Goal: Register for event/course

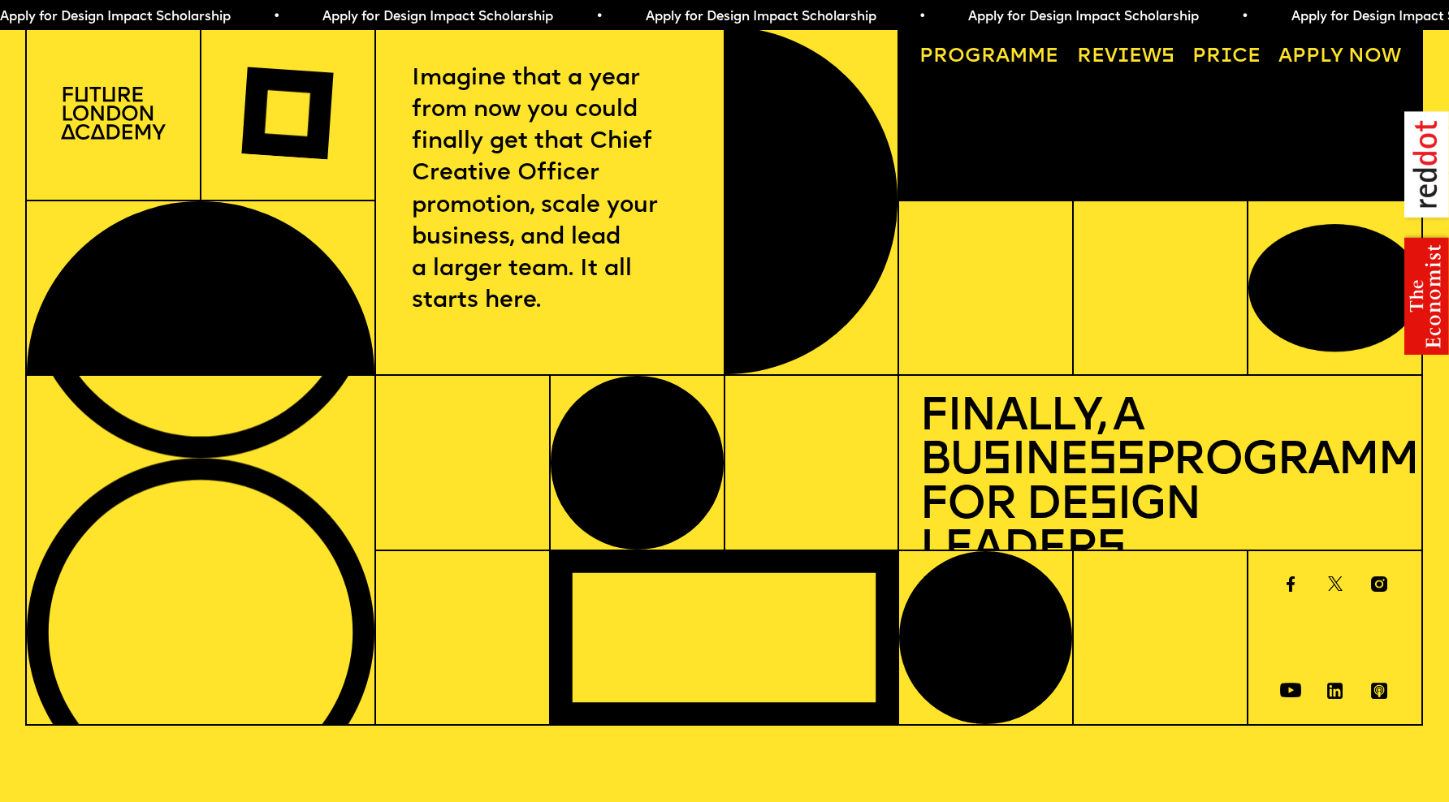
click at [1022, 62] on link "Progr a mme" at bounding box center [989, 57] width 159 height 40
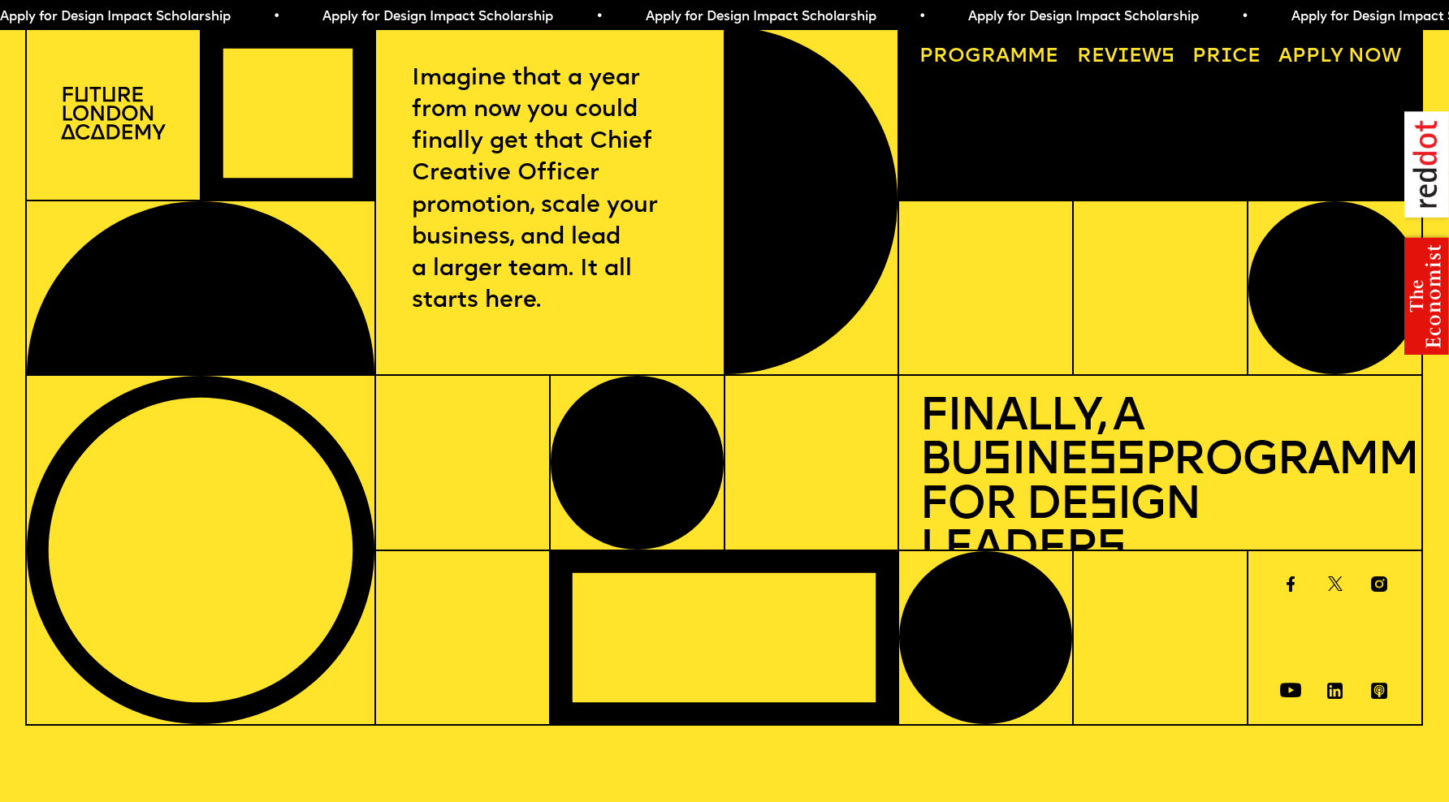
click at [1241, 55] on link "Price" at bounding box center [1226, 57] width 89 height 40
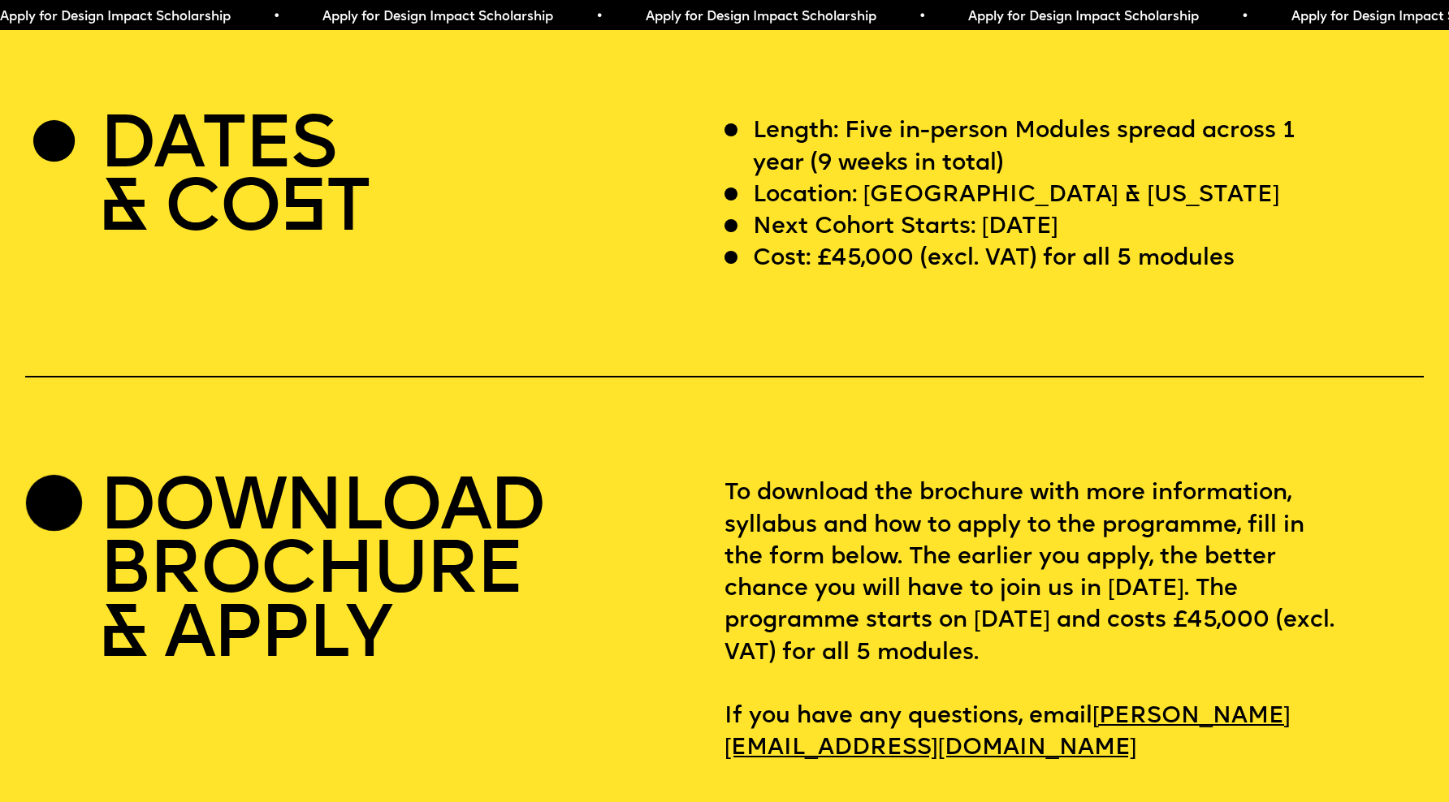
scroll to position [5925, 0]
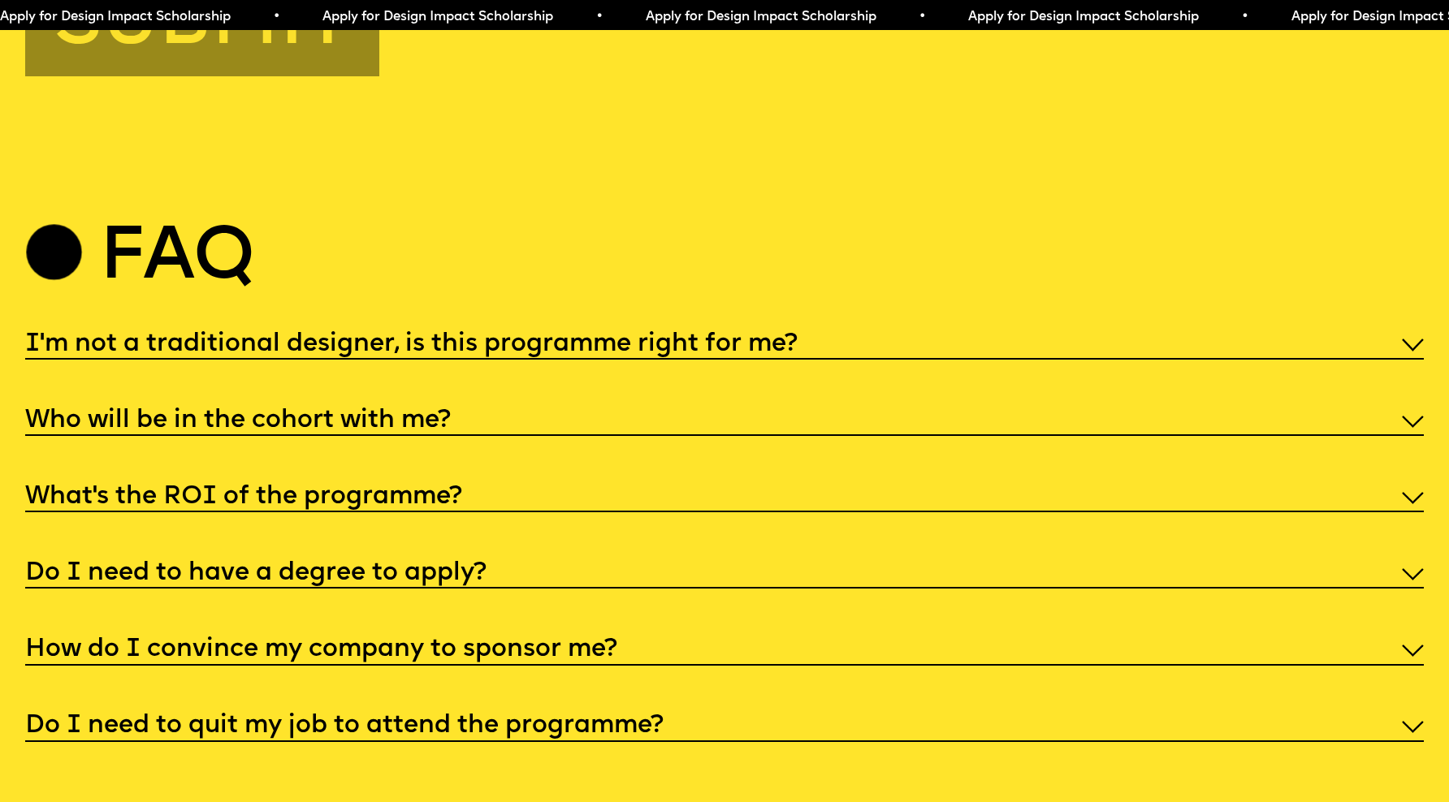
scroll to position [7425, 0]
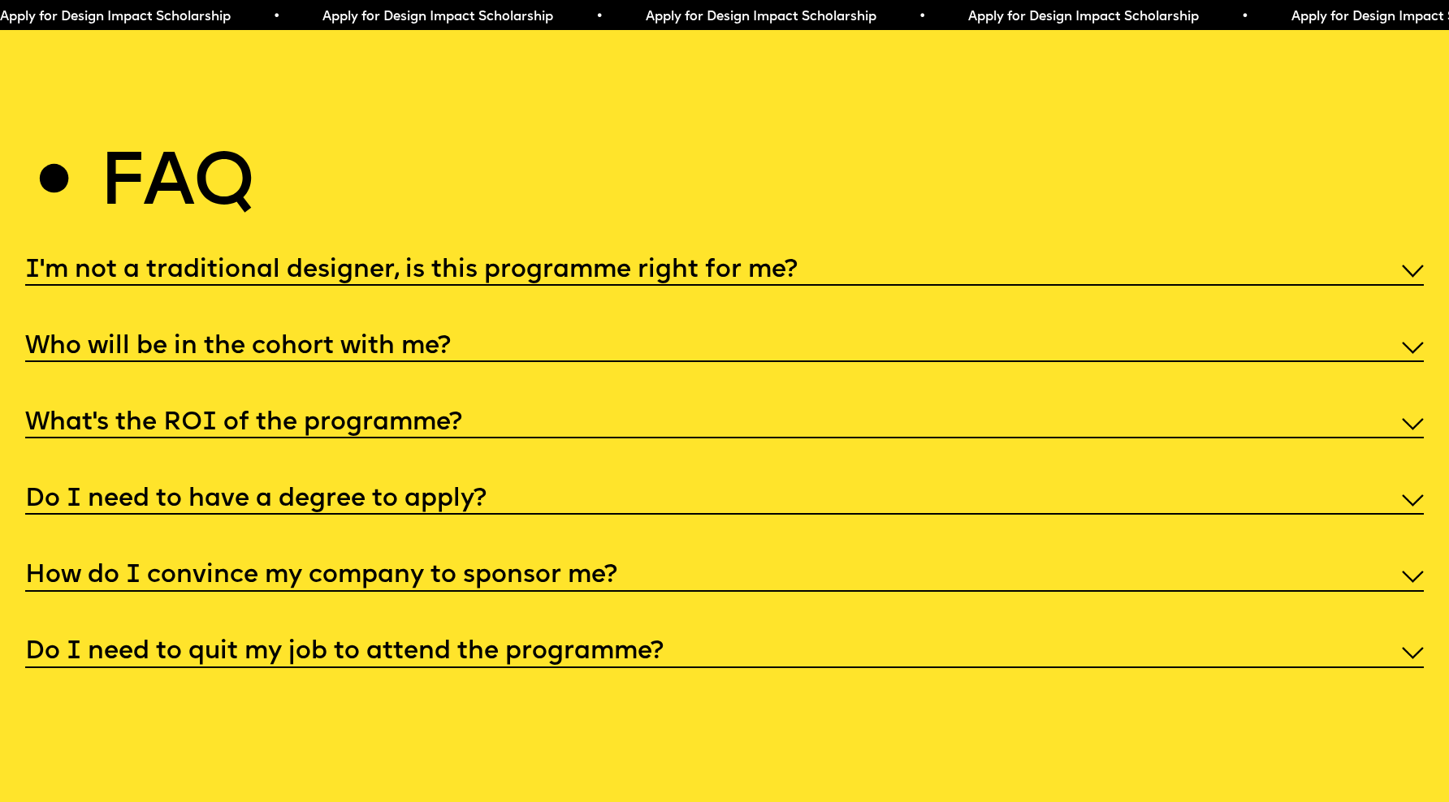
click at [516, 263] on h5 "I'm not a traditional designer, is this programme right for me?" at bounding box center [411, 271] width 772 height 16
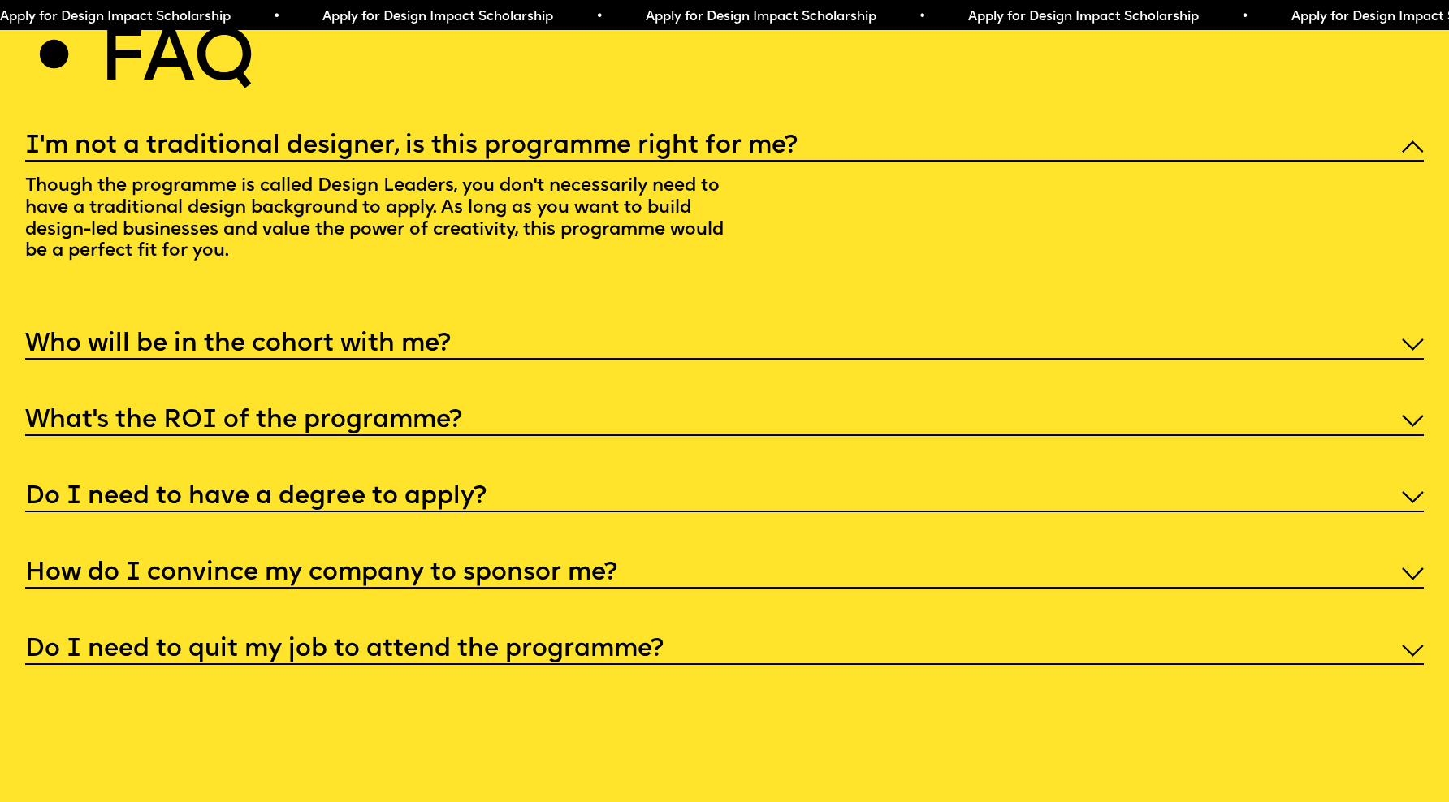
scroll to position [7557, 0]
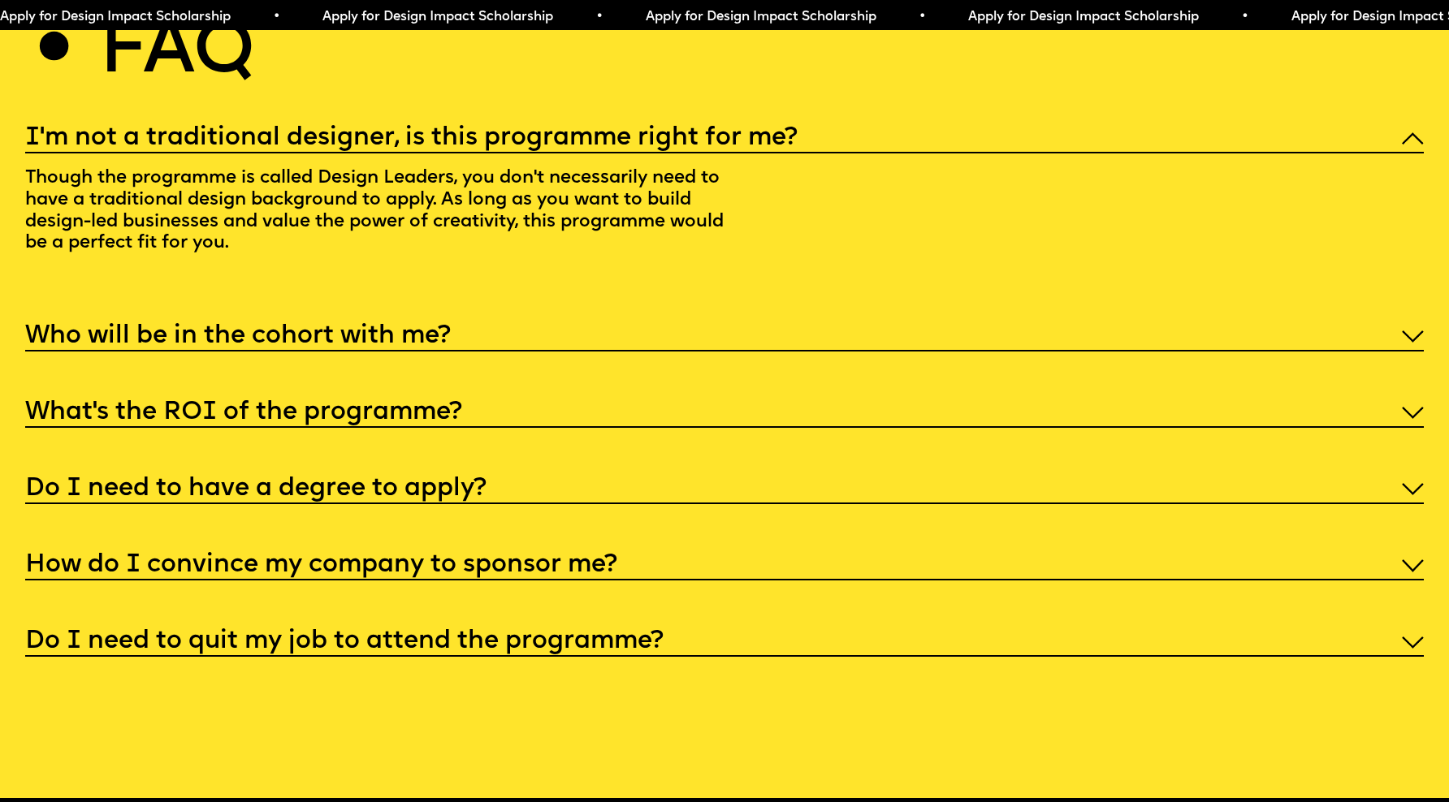
click at [646, 634] on h5 "Do I need to quit my job to attend the programme?" at bounding box center [344, 642] width 638 height 16
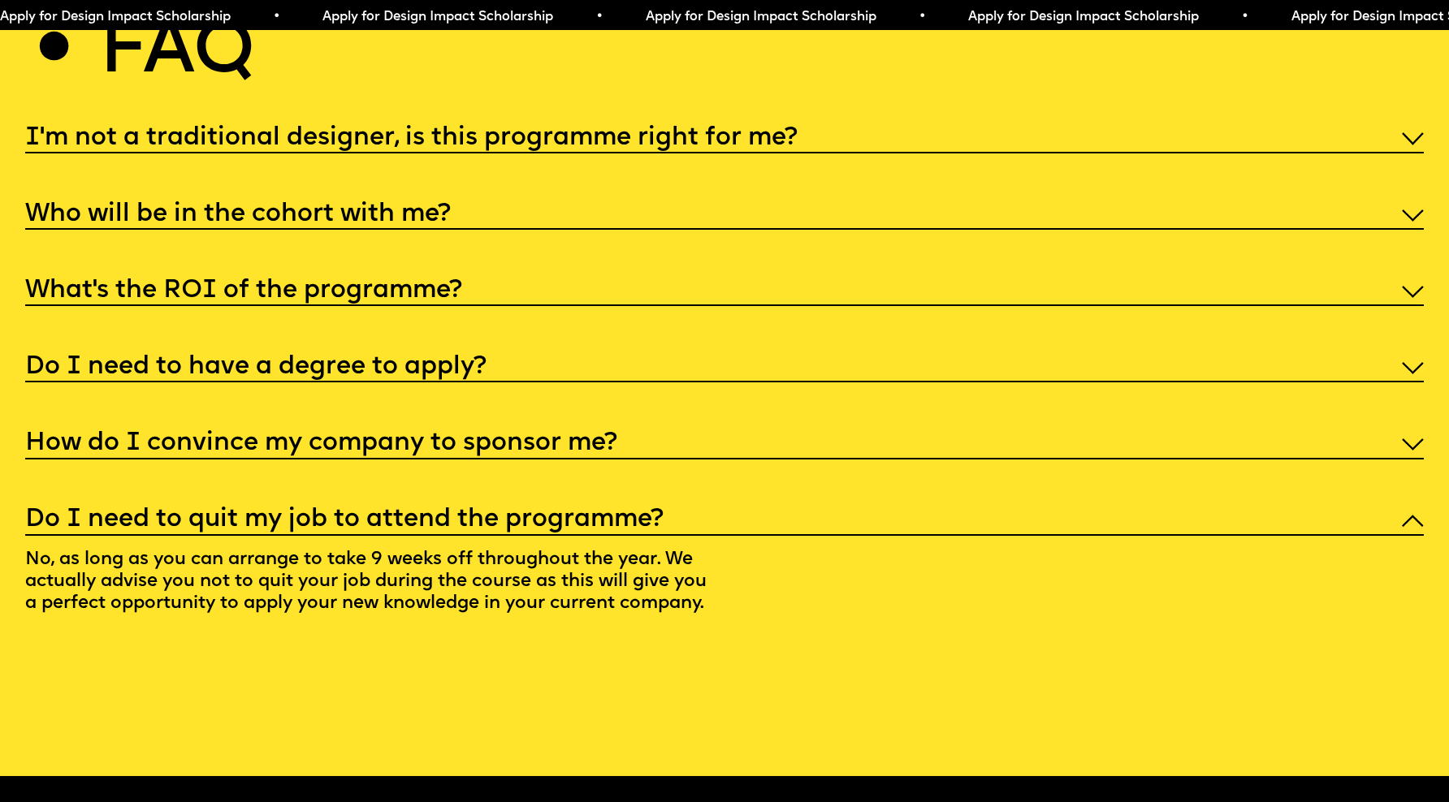
click at [513, 426] on div "How do I convince my company to sponsor me?" at bounding box center [724, 442] width 1399 height 33
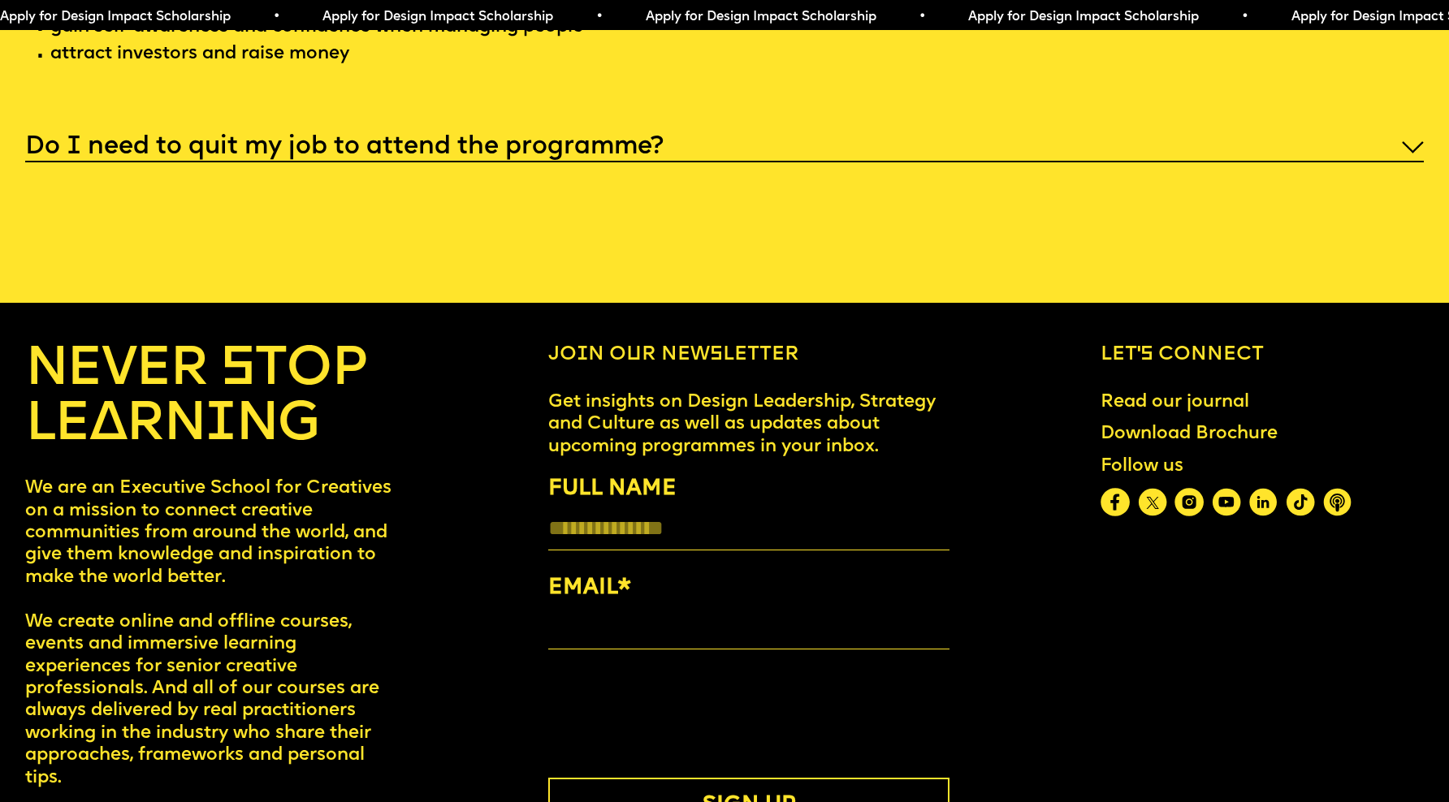
scroll to position [8211, 0]
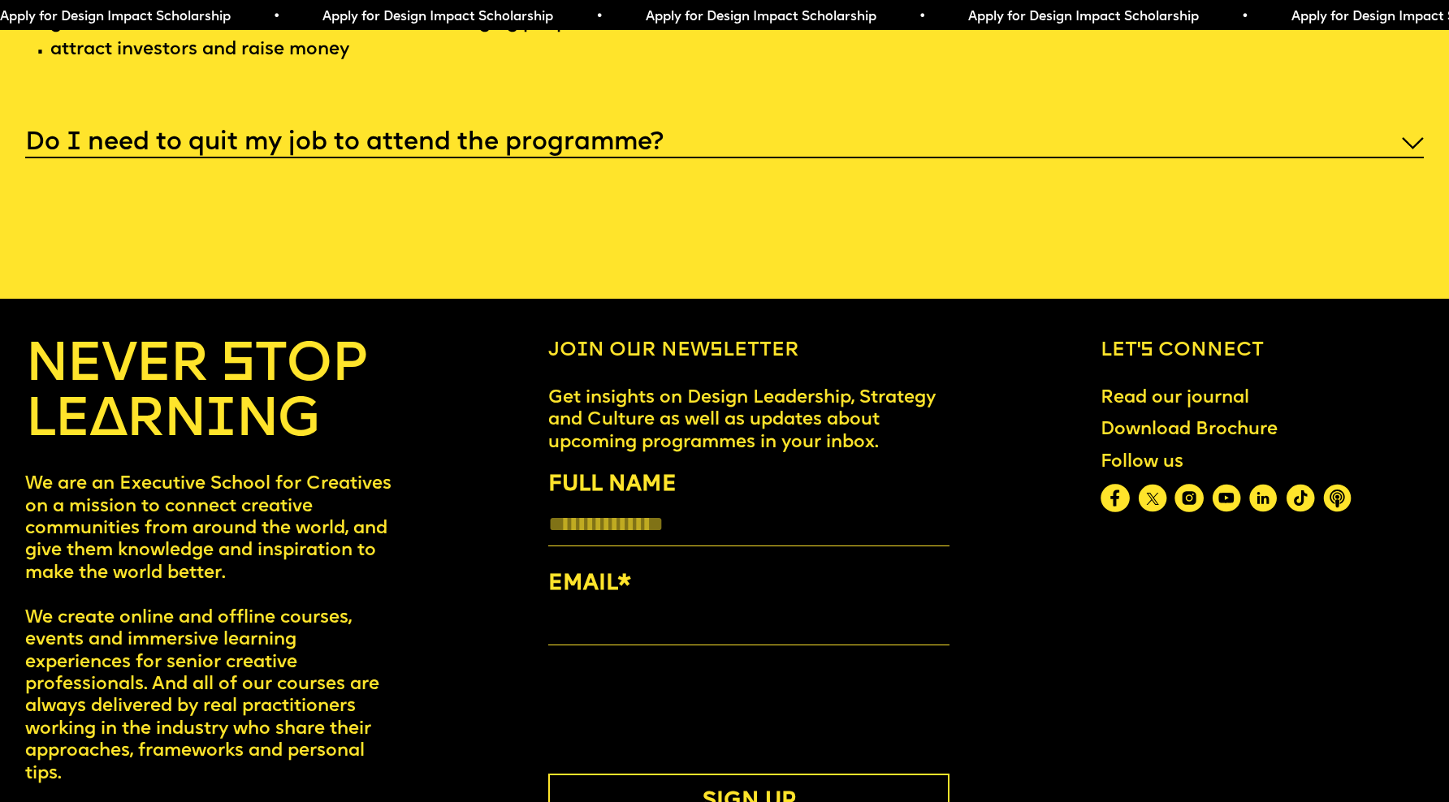
click at [697, 512] on input "FULL NAME" at bounding box center [748, 525] width 401 height 42
type input "**********"
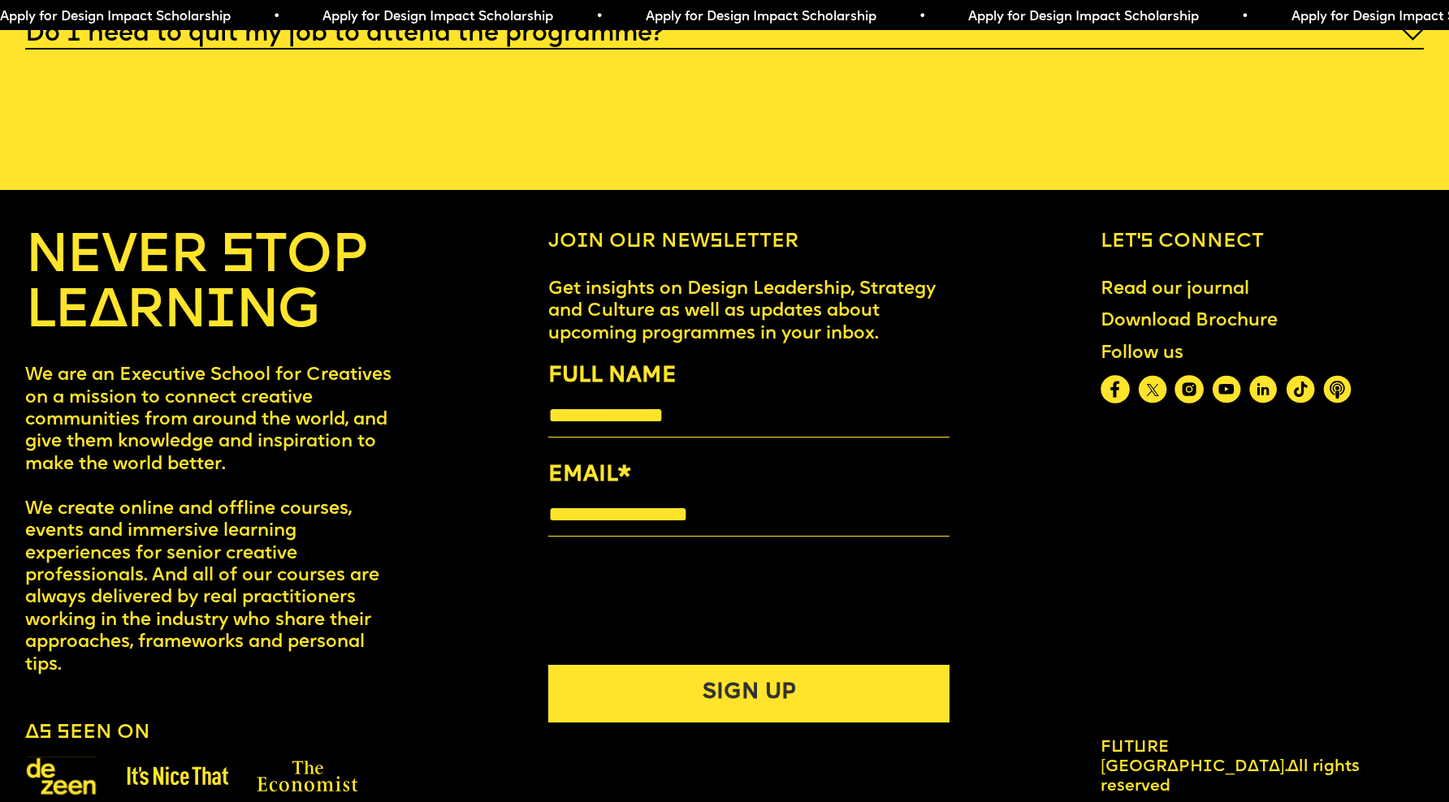
scroll to position [8340, 0]
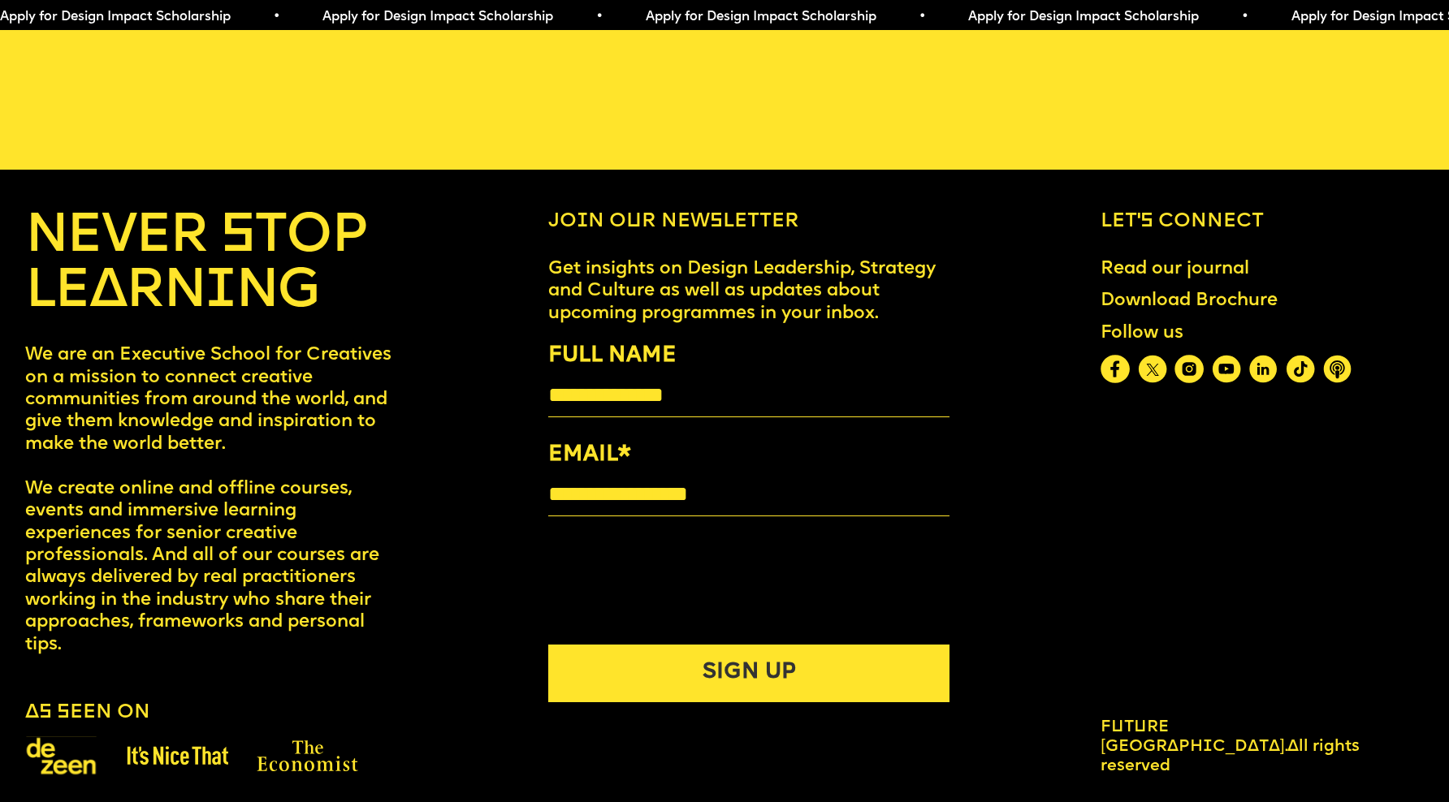
click at [724, 672] on button "SIGN UP" at bounding box center [748, 674] width 401 height 58
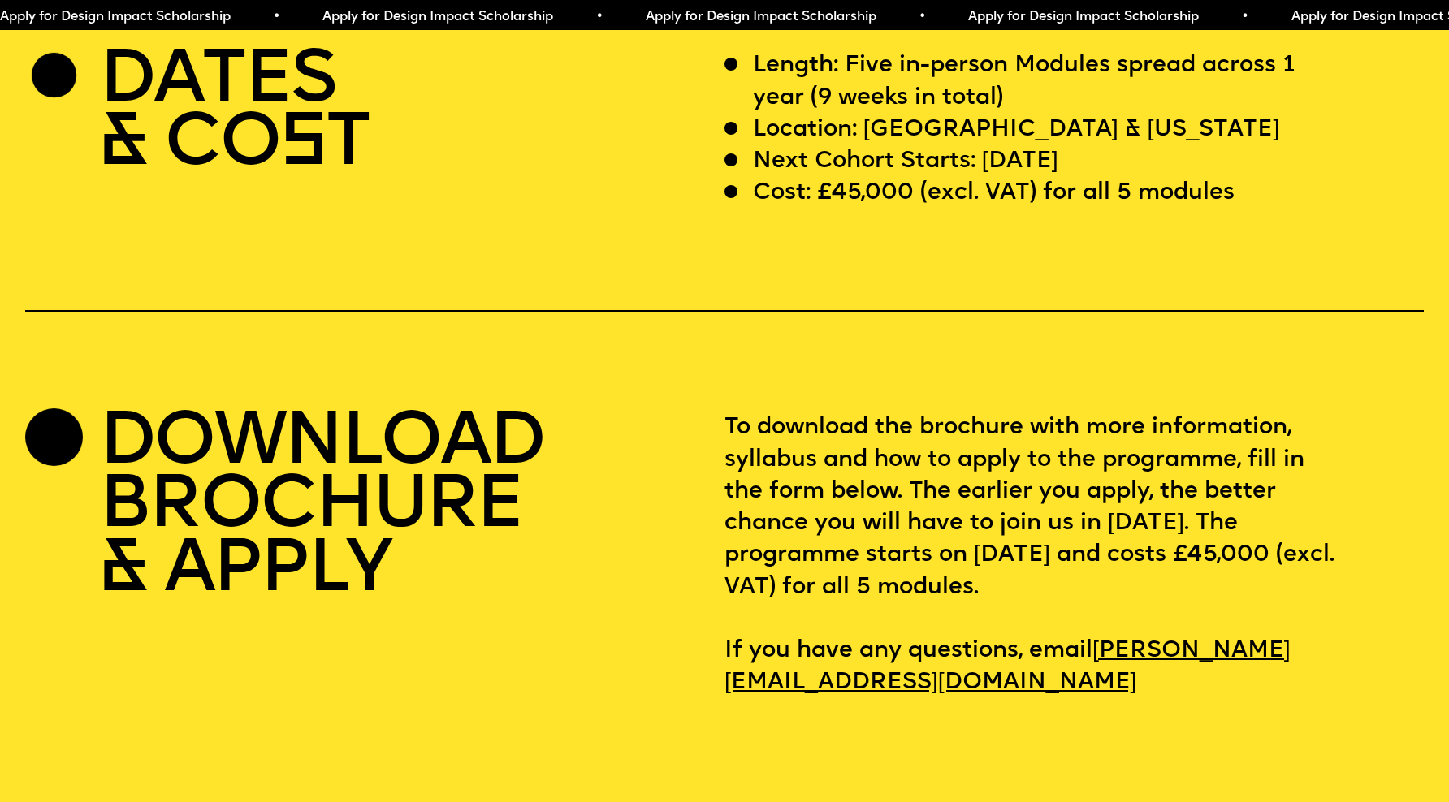
scroll to position [6012, 0]
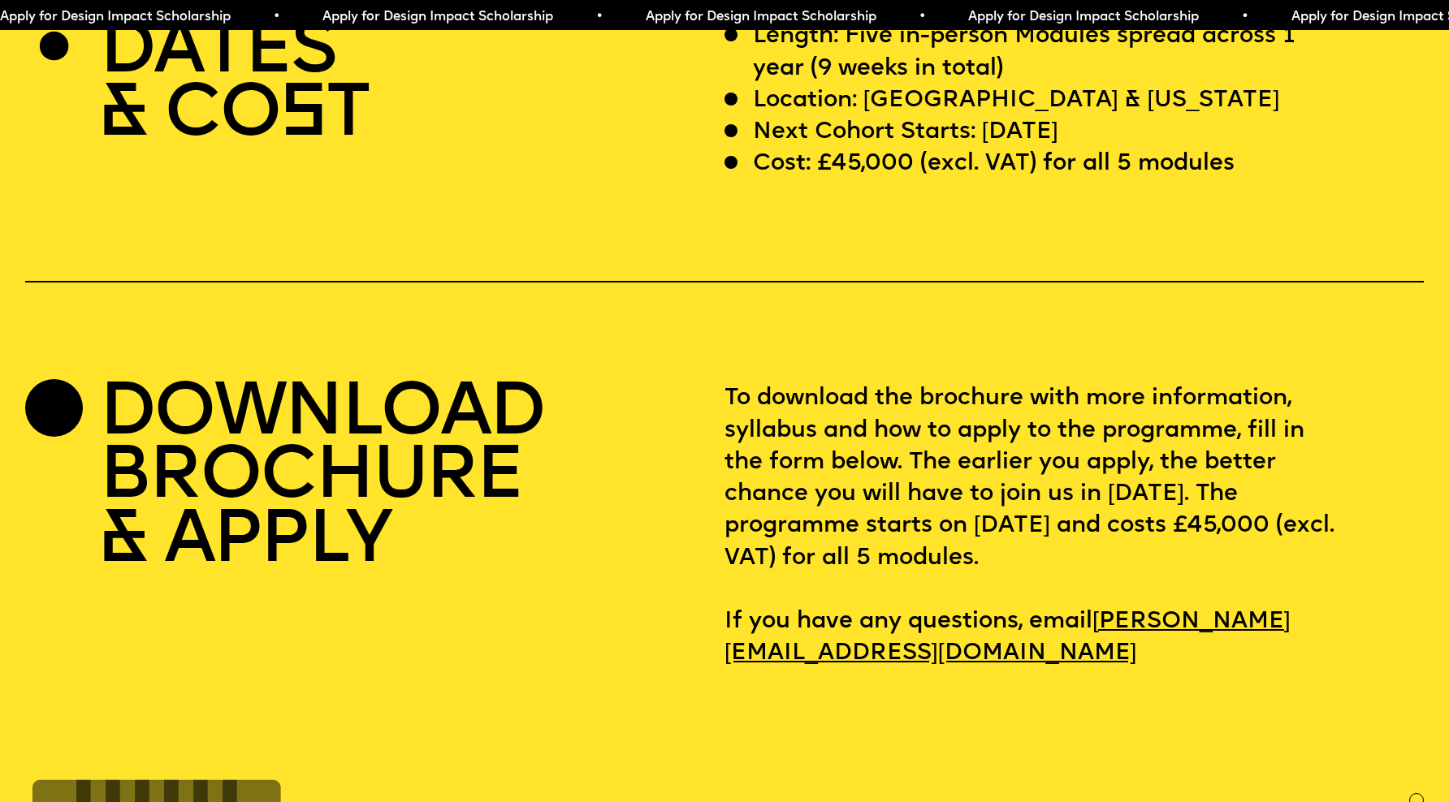
click at [1138, 619] on link "[PERSON_NAME][EMAIL_ADDRESS][DOMAIN_NAME]" at bounding box center [1007, 638] width 566 height 75
click at [981, 628] on link "[PERSON_NAME][EMAIL_ADDRESS][DOMAIN_NAME]" at bounding box center [1007, 638] width 566 height 75
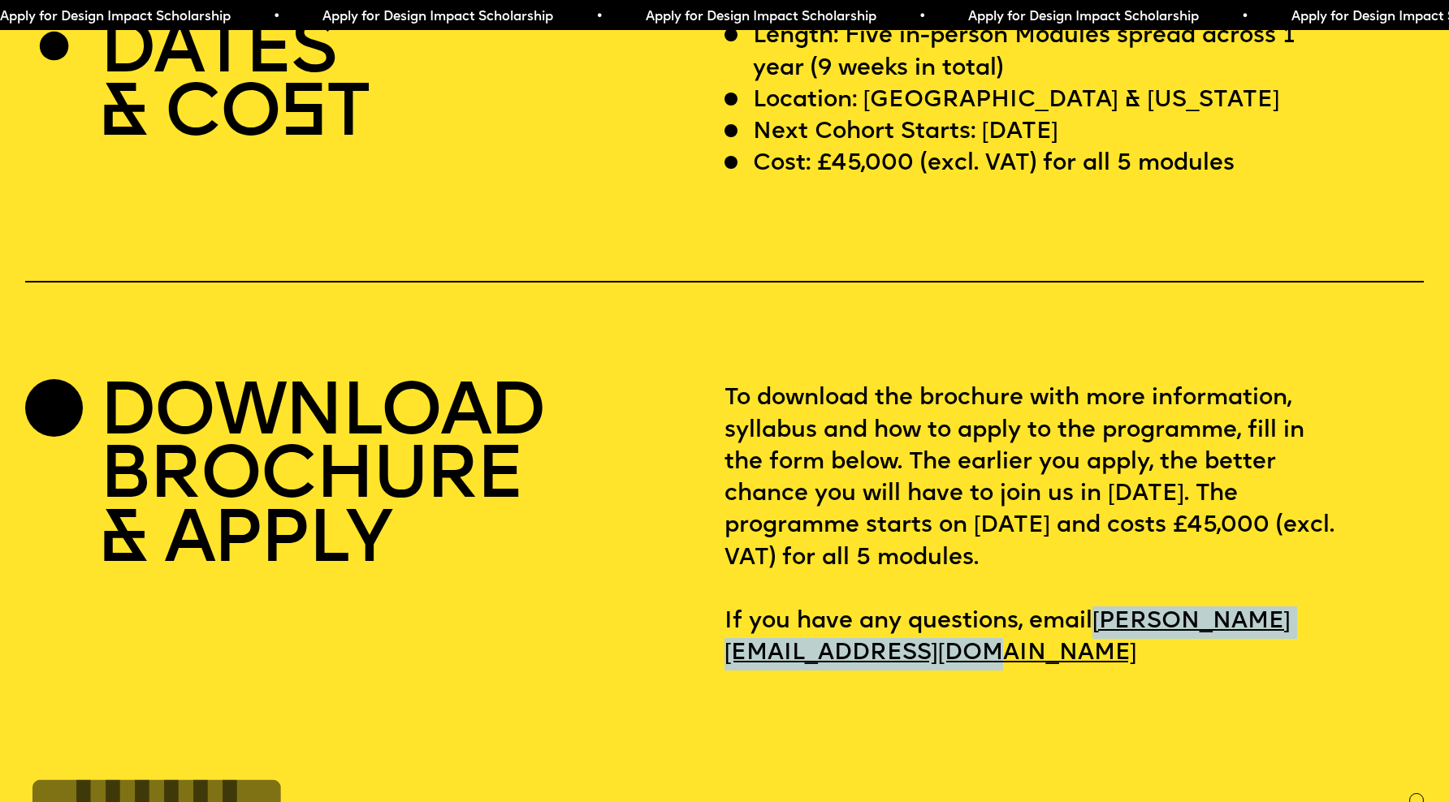
drag, startPoint x: 1177, startPoint y: 631, endPoint x: 721, endPoint y: 625, distance: 455.7
click at [724, 625] on p "To download the brochure with more information, syllabus and how to apply to th…" at bounding box center [1073, 526] width 699 height 287
copy link "[PERSON_NAME][EMAIL_ADDRESS][DOMAIN_NAME]"
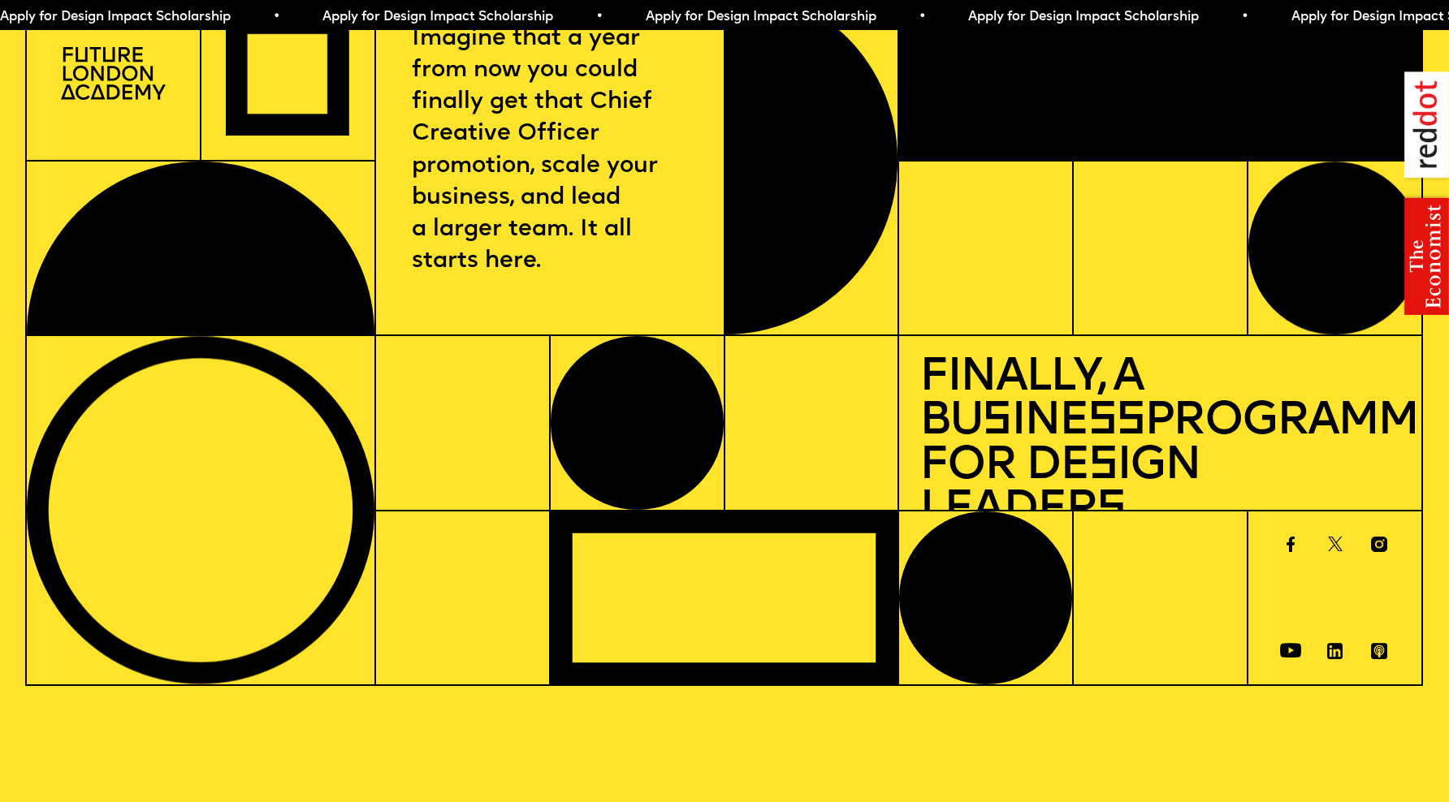
scroll to position [0, 0]
